Goal: Task Accomplishment & Management: Manage account settings

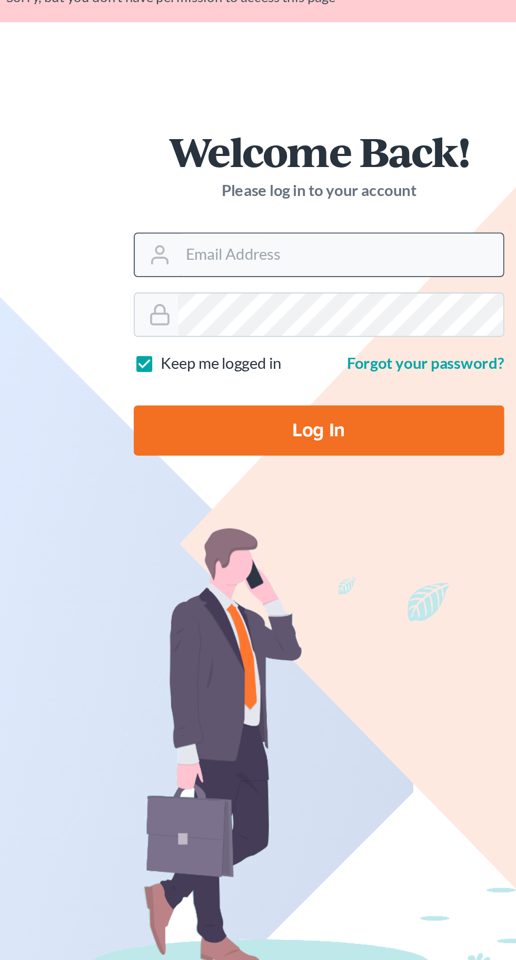
click at [247, 199] on input "Email Address" at bounding box center [270, 197] width 178 height 23
type input "admin@thekcbk.com"
click at [157, 279] on input "Log In" at bounding box center [258, 292] width 202 height 27
type input "Thinking..."
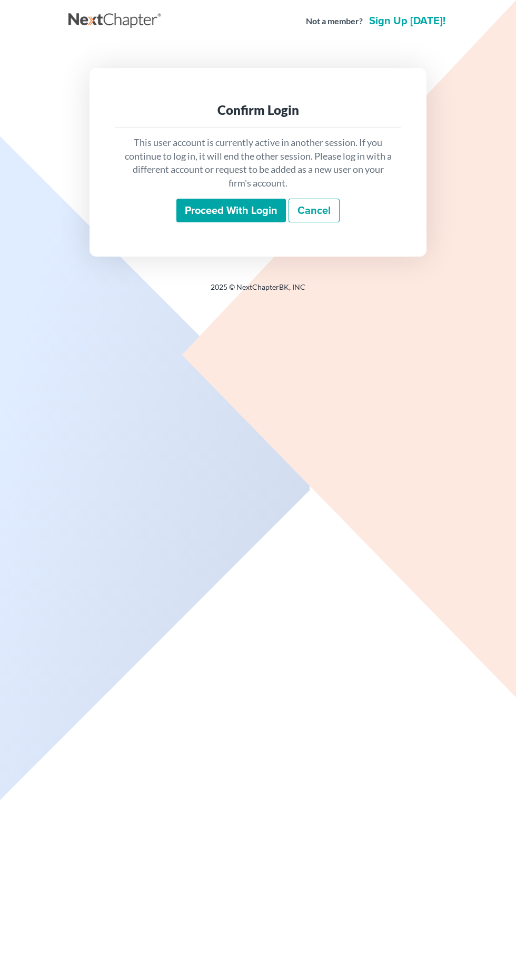
scroll to position [27, 0]
click at [236, 199] on input "Proceed with login" at bounding box center [232, 211] width 110 height 24
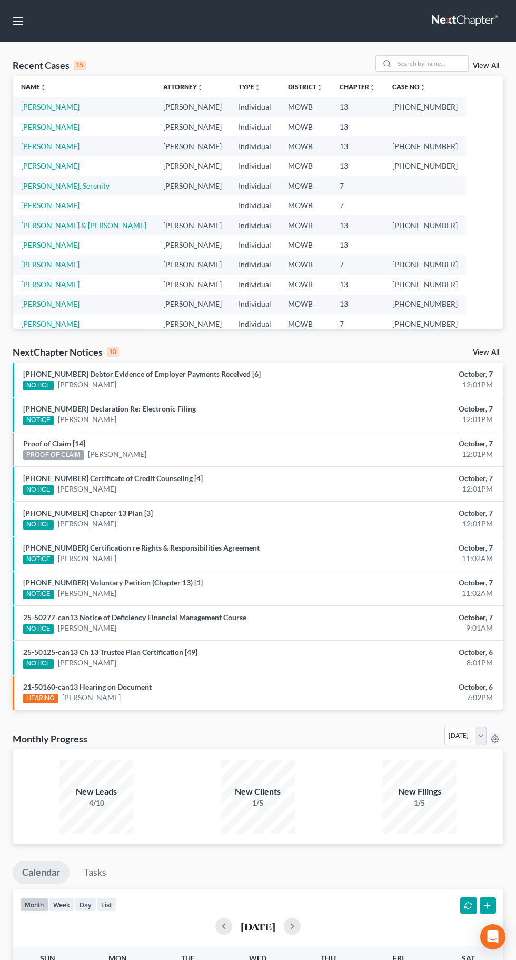
scroll to position [21, 0]
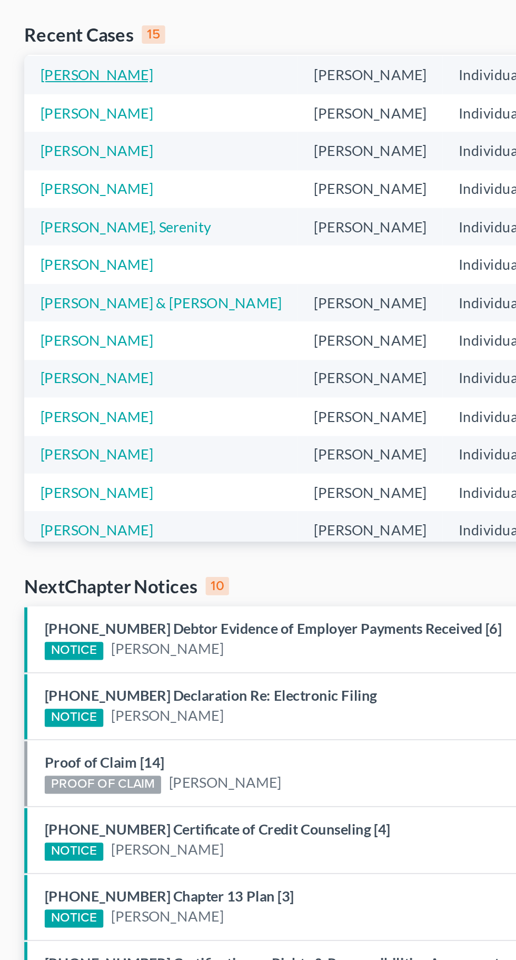
click at [43, 90] on link "Springer, Sylvia" at bounding box center [50, 86] width 58 height 9
